Goal: Task Accomplishment & Management: Manage account settings

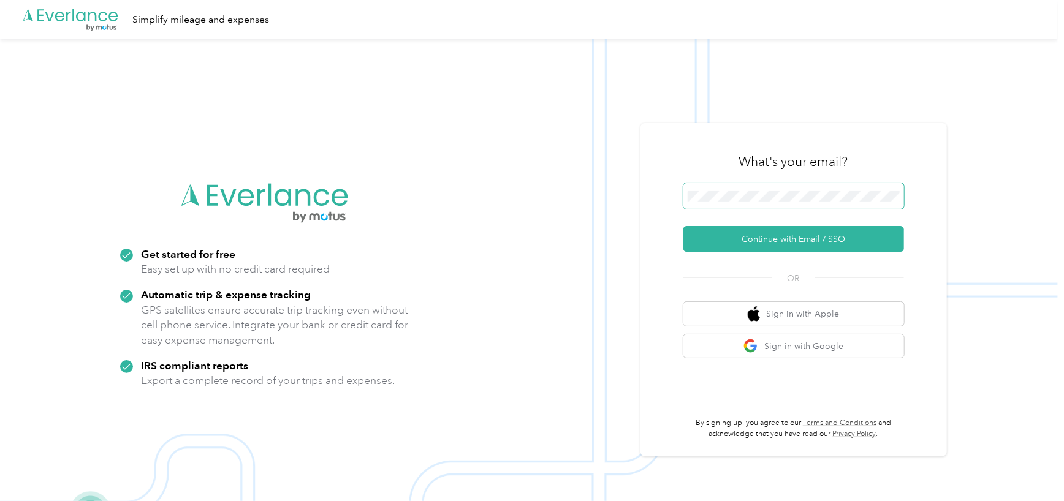
click at [821, 202] on span at bounding box center [793, 196] width 221 height 26
click at [772, 189] on span at bounding box center [793, 196] width 221 height 26
click at [803, 235] on button "Continue with Email / SSO" at bounding box center [793, 239] width 221 height 26
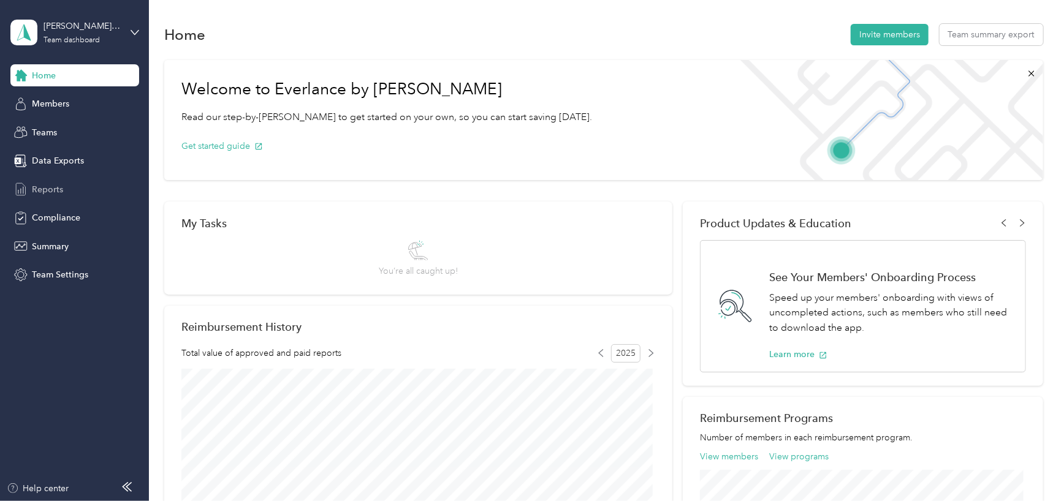
click at [50, 193] on span "Reports" at bounding box center [47, 189] width 31 height 13
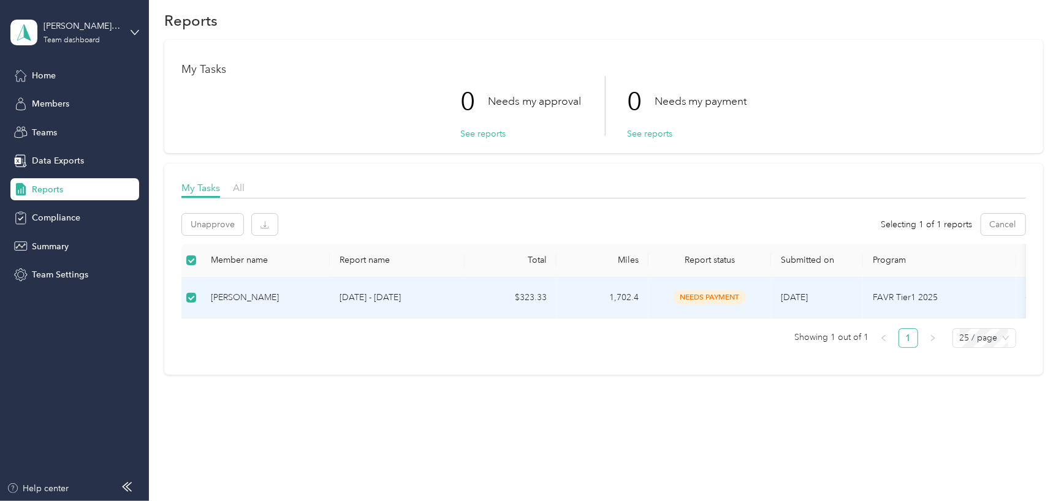
click at [325, 217] on div "Unapprove Selecting 1 of 1 reports Cancel" at bounding box center [603, 224] width 844 height 21
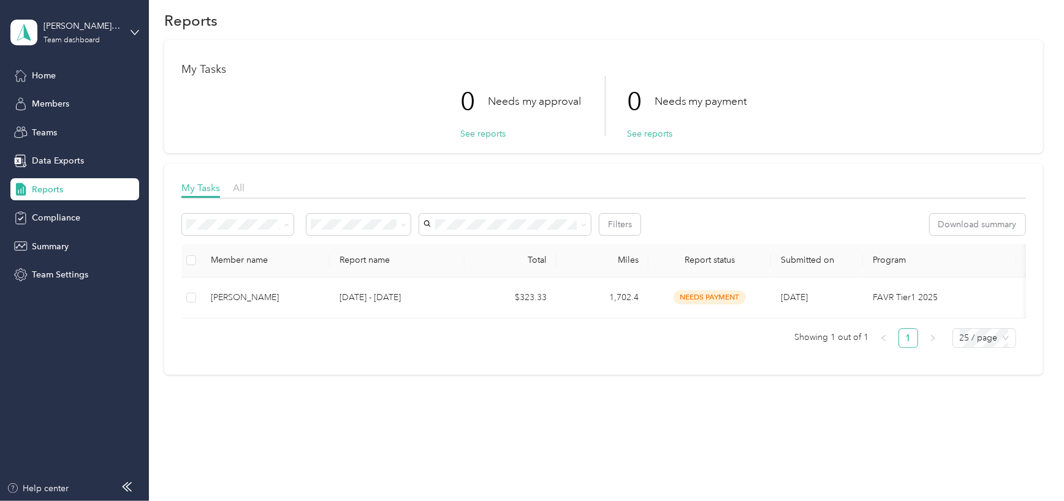
click at [210, 276] on span "All reports" at bounding box center [211, 280] width 40 height 10
click at [221, 257] on span "Fixed reports" at bounding box center [217, 259] width 52 height 10
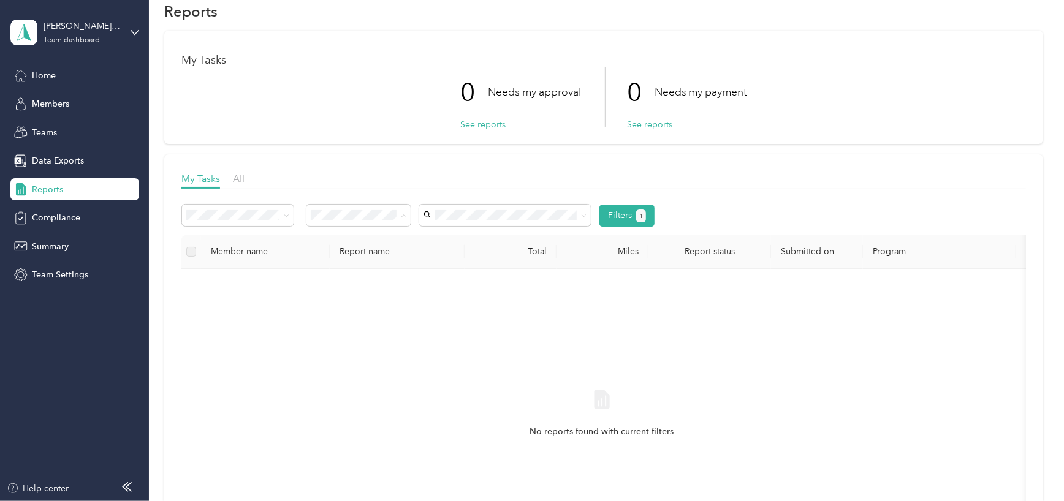
click at [382, 236] on div "All" at bounding box center [352, 237] width 74 height 13
click at [459, 259] on span "[PERSON_NAME]" at bounding box center [462, 259] width 68 height 10
click at [44, 104] on span "Members" at bounding box center [50, 103] width 37 height 13
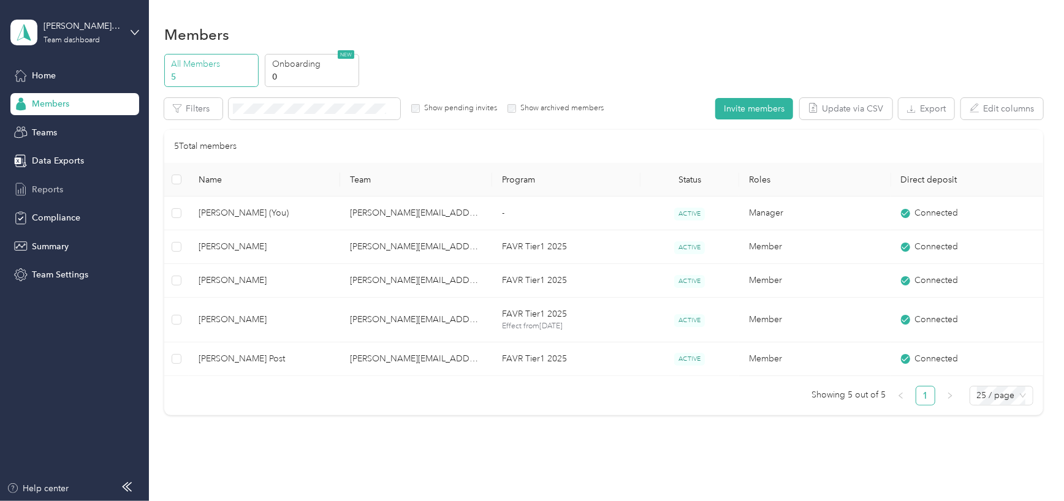
click at [62, 184] on div "Reports" at bounding box center [74, 189] width 129 height 22
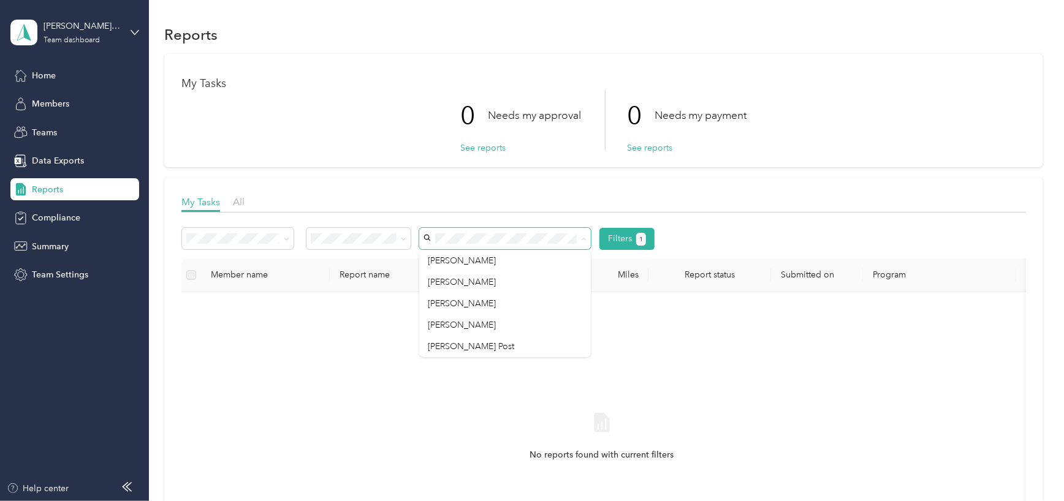
click at [522, 228] on span at bounding box center [505, 238] width 172 height 21
click at [274, 262] on div "Variable reports" at bounding box center [238, 260] width 94 height 13
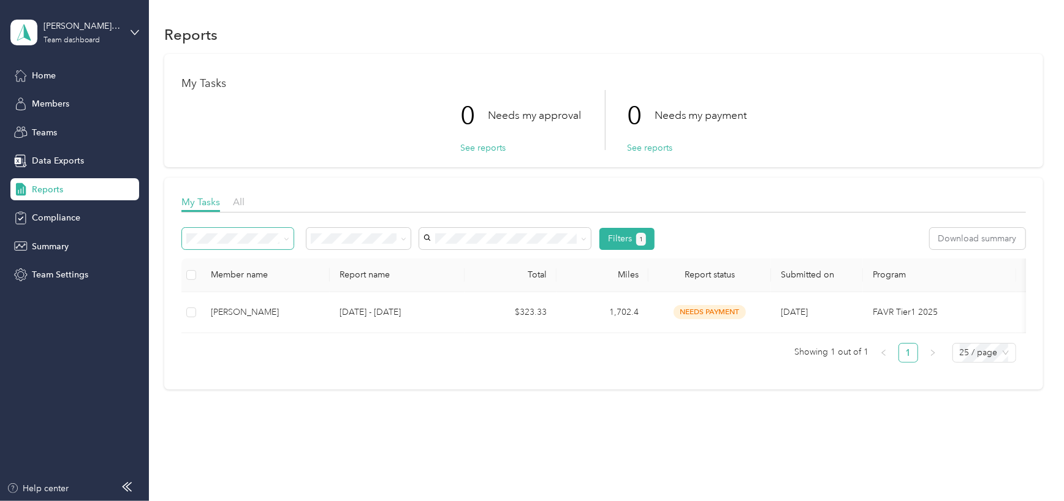
click at [283, 235] on span at bounding box center [284, 238] width 10 height 13
click at [287, 241] on icon at bounding box center [287, 240] width 6 height 6
click at [246, 301] on div "All reports" at bounding box center [238, 303] width 94 height 13
